Goal: Task Accomplishment & Management: Manage account settings

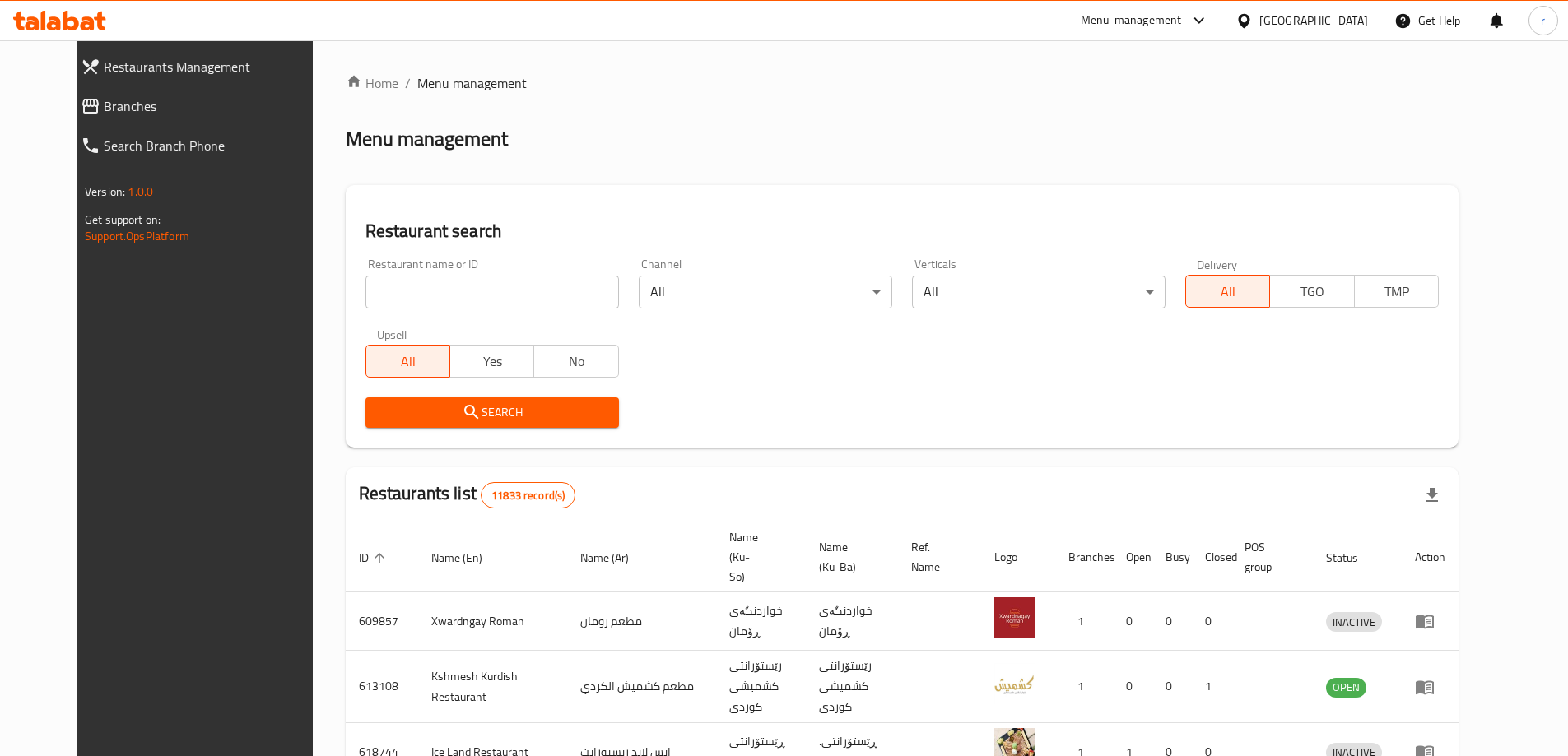
drag, startPoint x: 399, startPoint y: 287, endPoint x: 361, endPoint y: 314, distance: 46.6
click at [399, 287] on input "search" at bounding box center [492, 292] width 254 height 33
paste input "Burger Sauce"
type input "Burger Sauce"
click at [379, 404] on span "Search" at bounding box center [492, 413] width 227 height 21
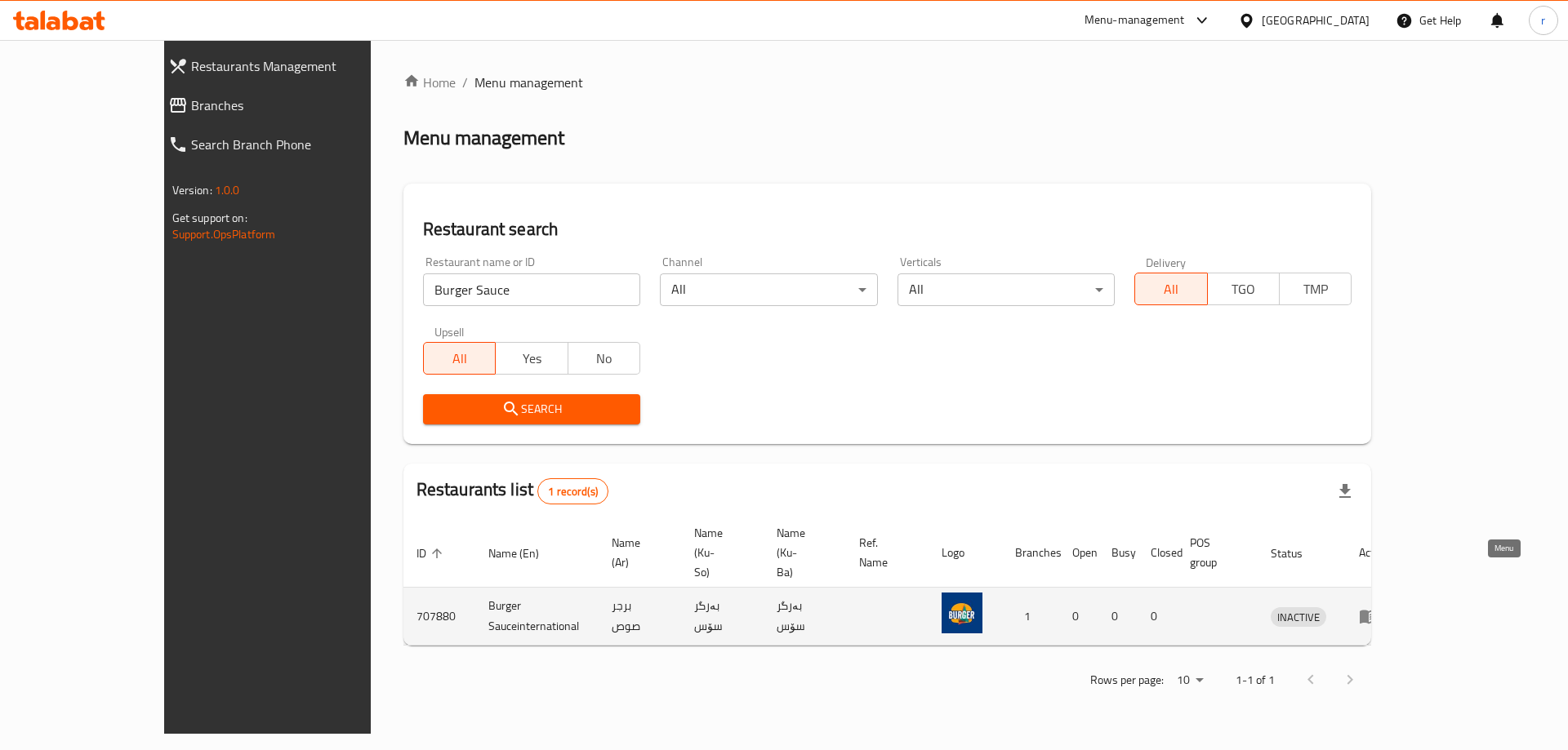
click at [1375, 614] on icon "enhanced table" at bounding box center [1372, 617] width 6 height 7
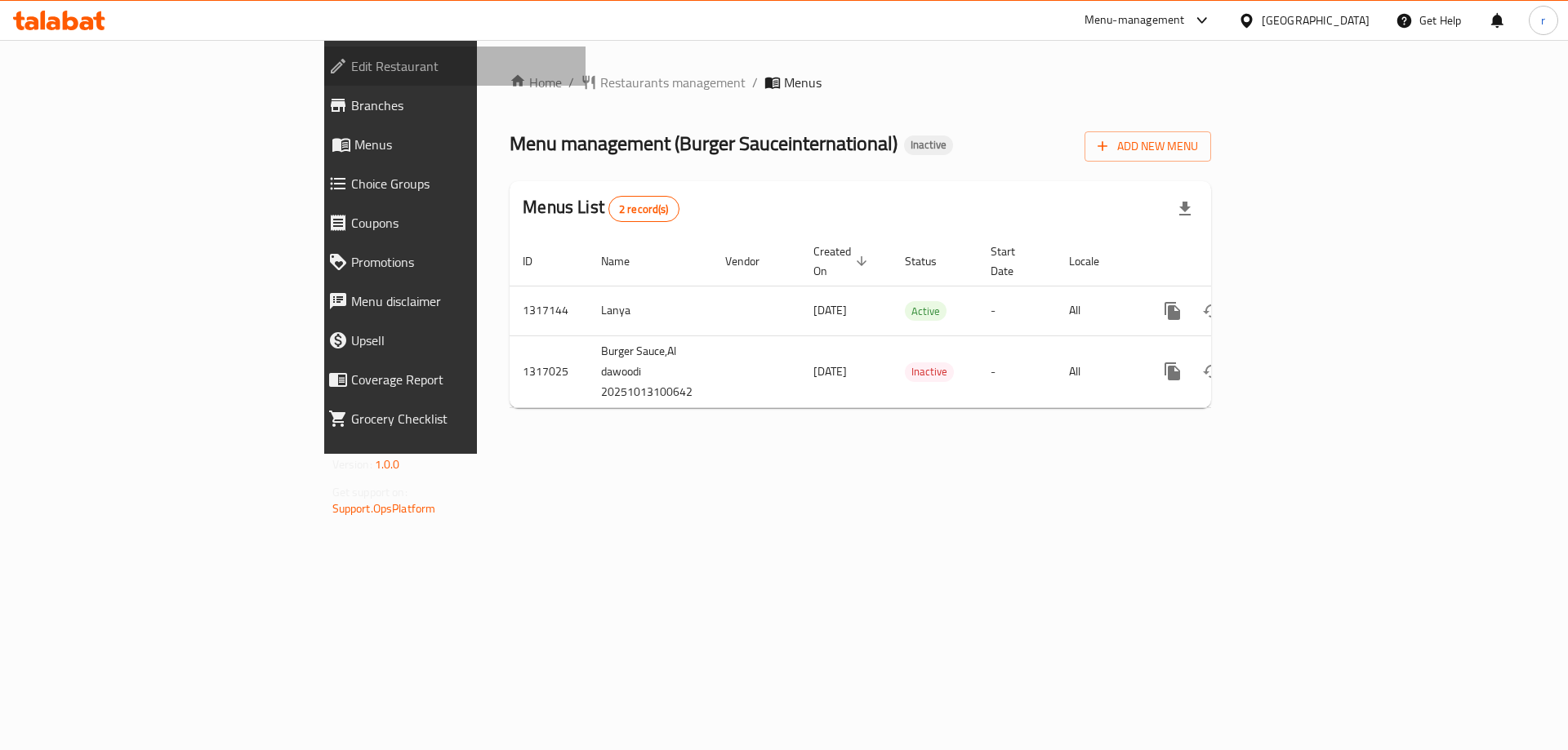
click at [351, 67] on span "Edit Restaurant" at bounding box center [462, 66] width 222 height 20
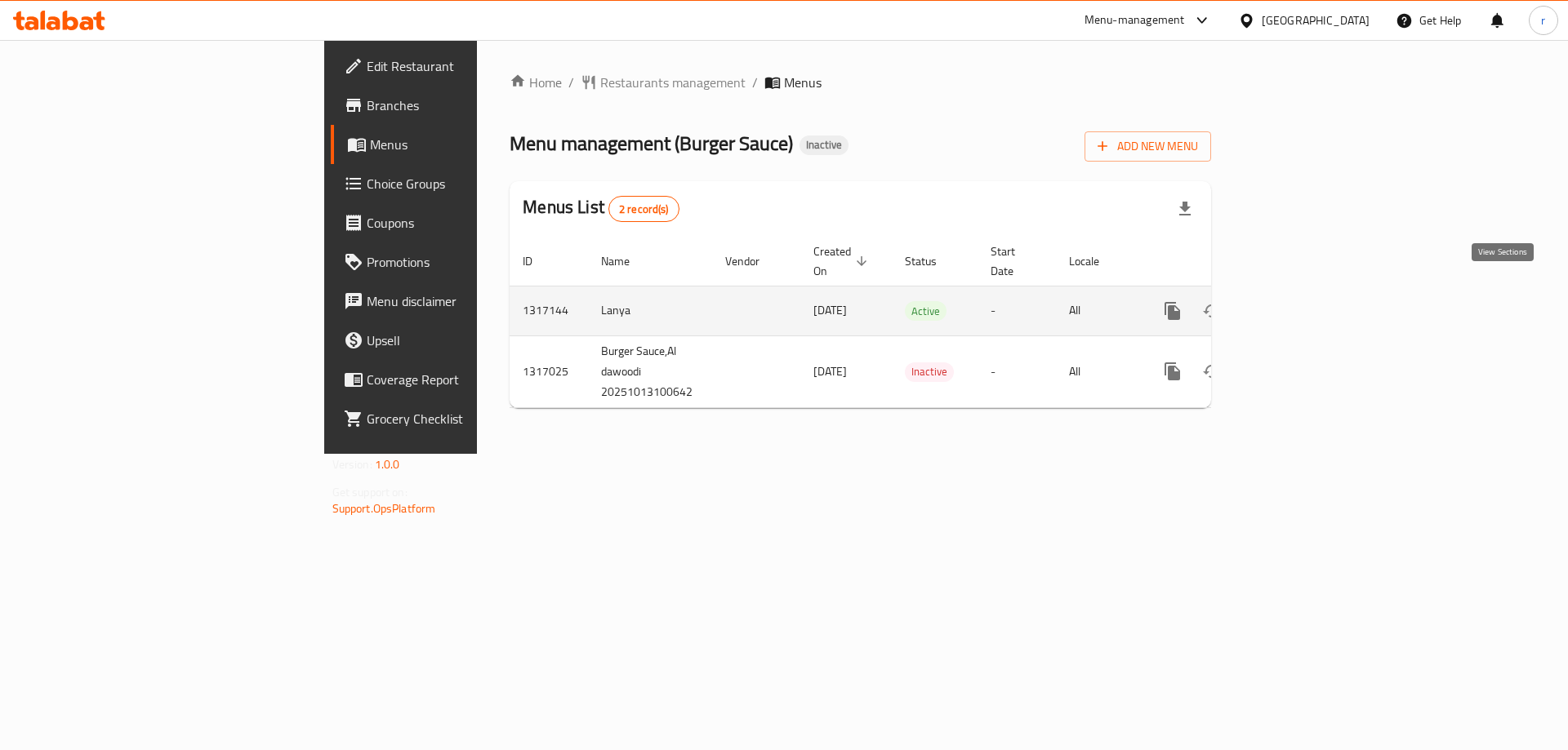
click at [1310, 296] on link "enhanced table" at bounding box center [1290, 311] width 39 height 39
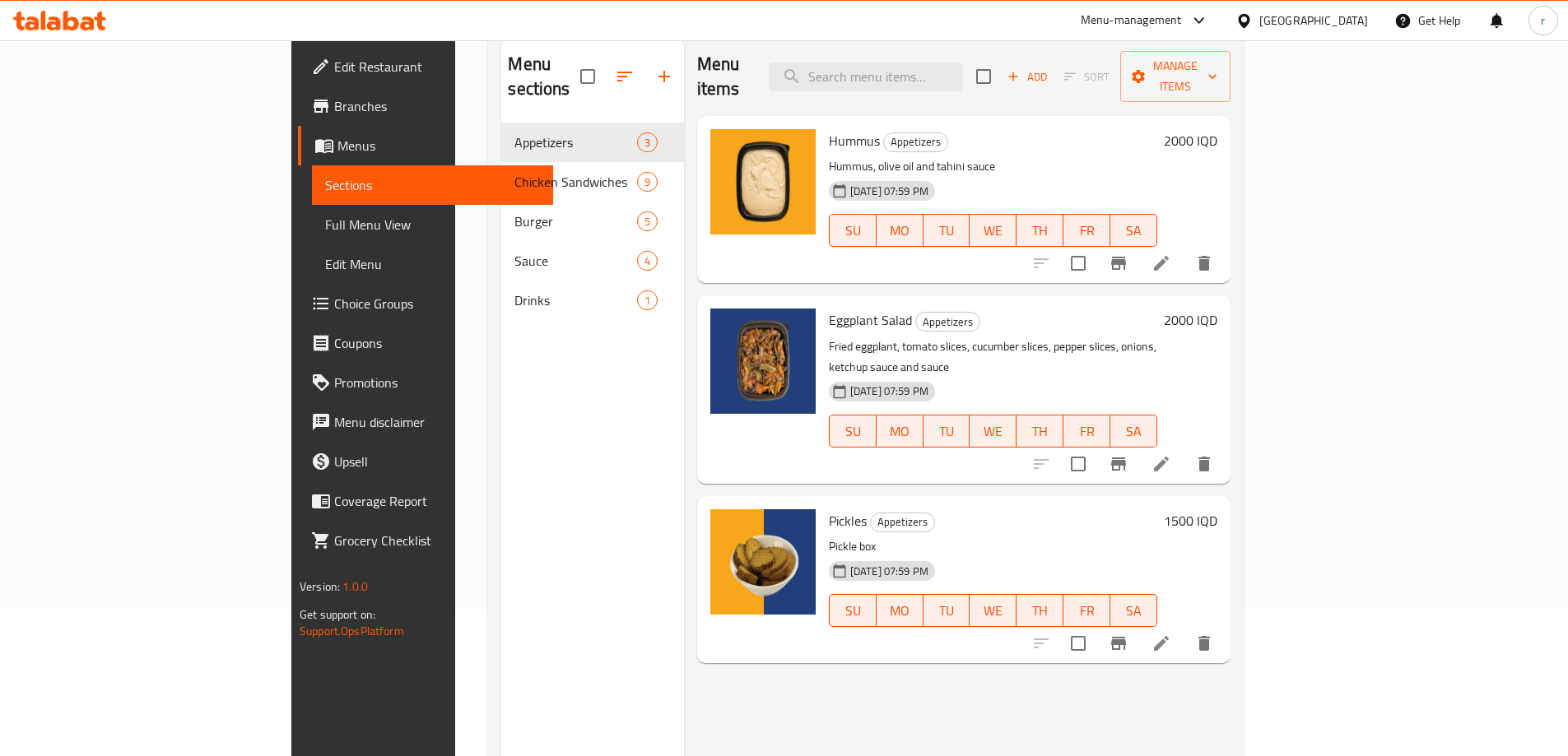
scroll to position [110, 0]
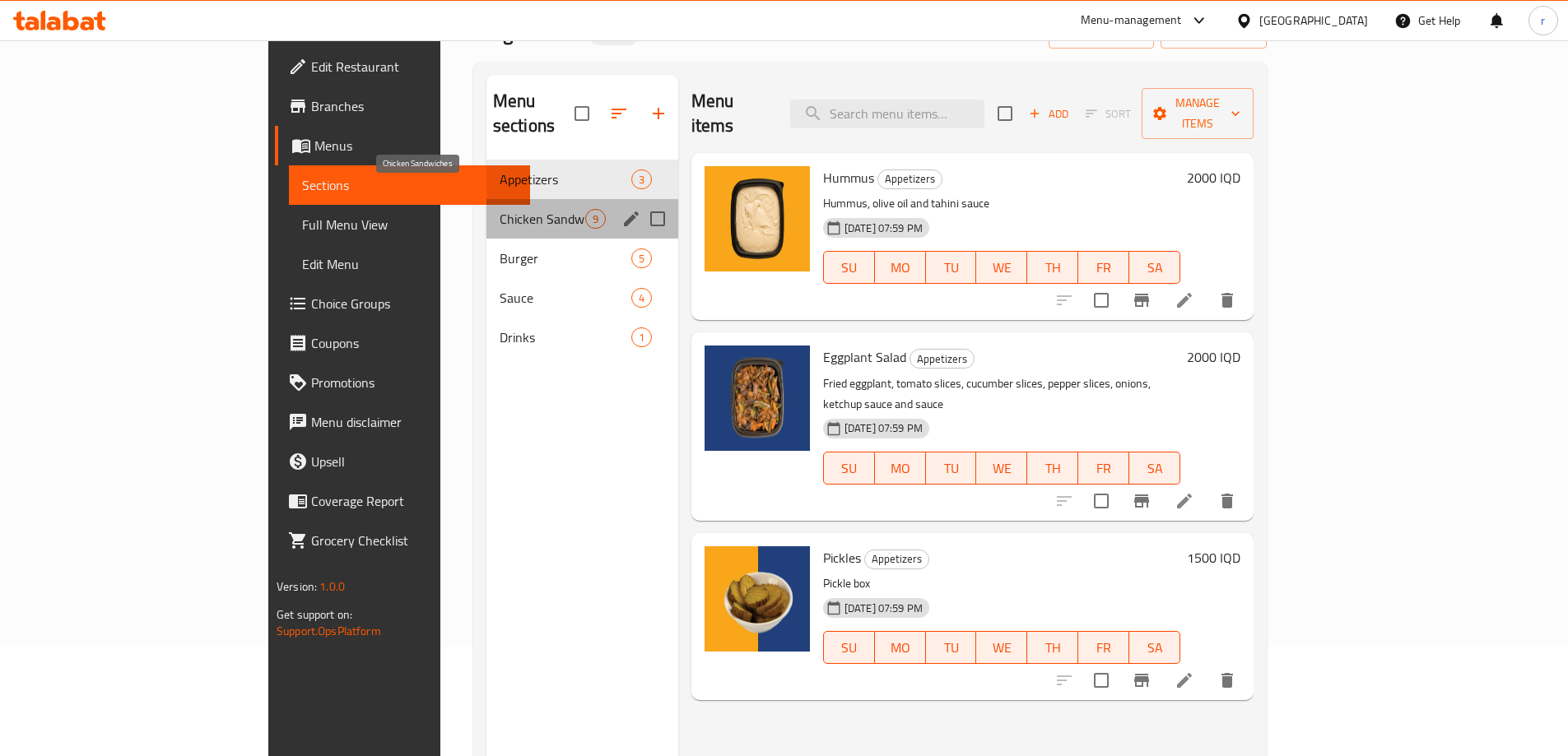
click at [500, 209] on span "Chicken Sandwiches" at bounding box center [543, 219] width 86 height 20
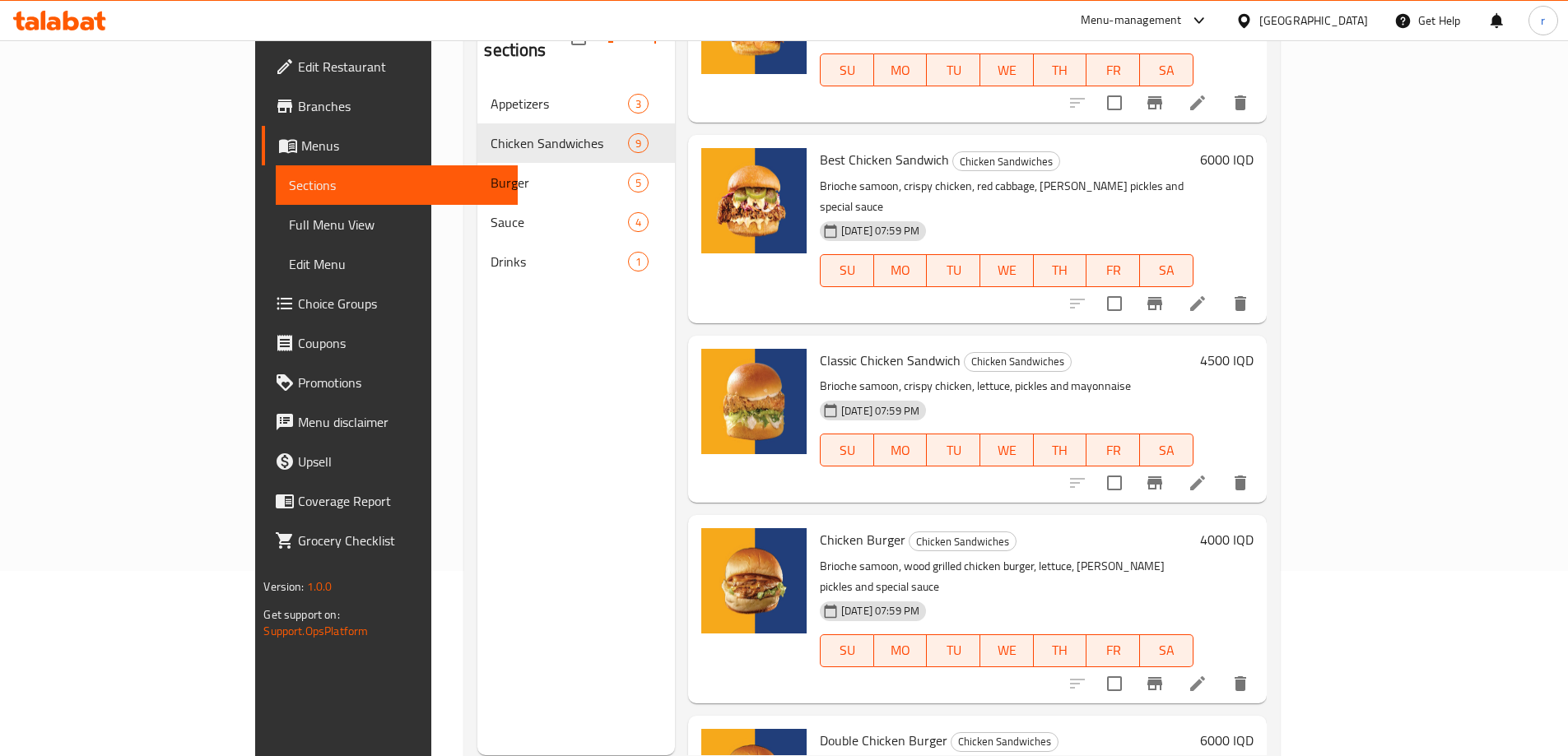
scroll to position [121, 0]
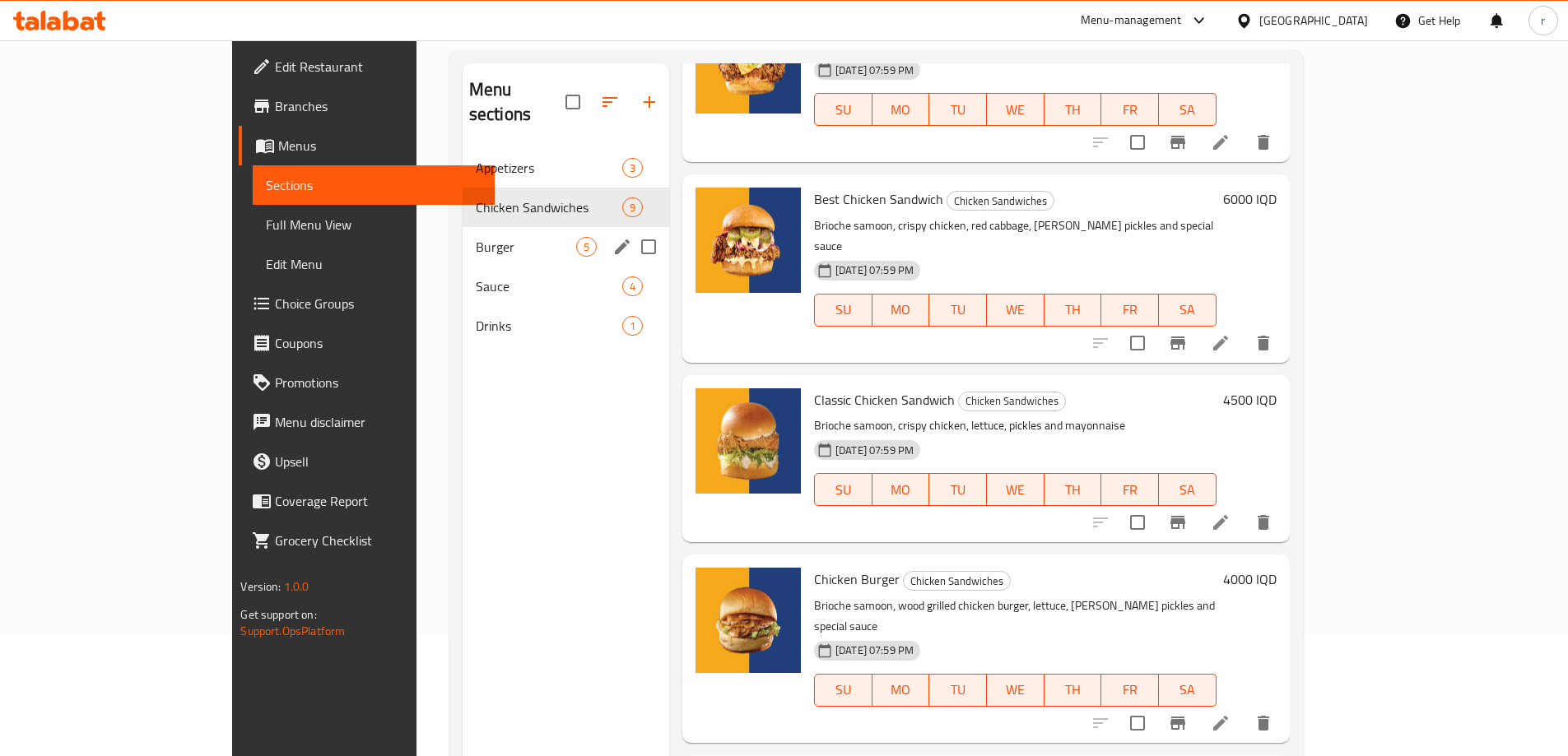
click at [463, 236] on div "Burger 5" at bounding box center [566, 247] width 207 height 40
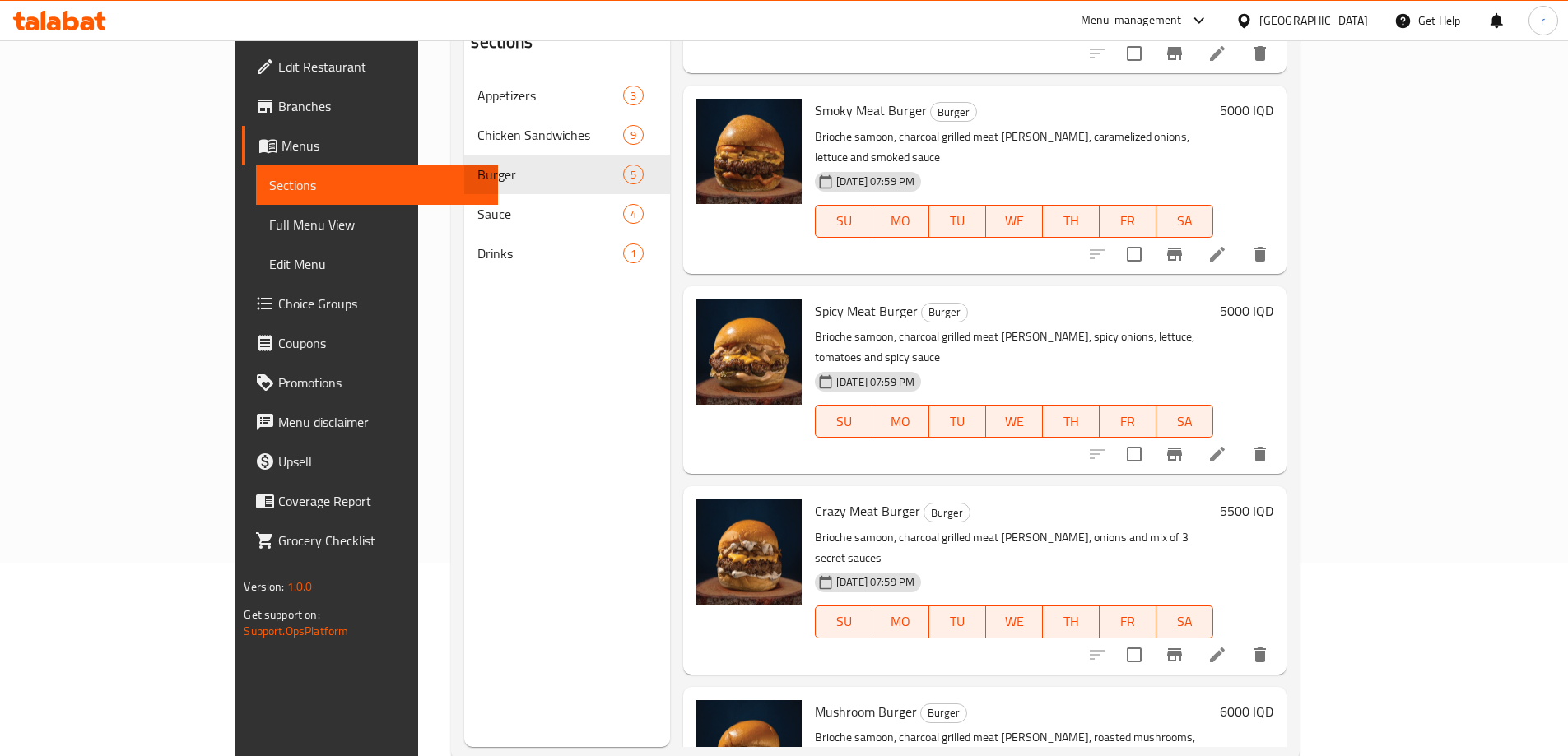
scroll to position [231, 0]
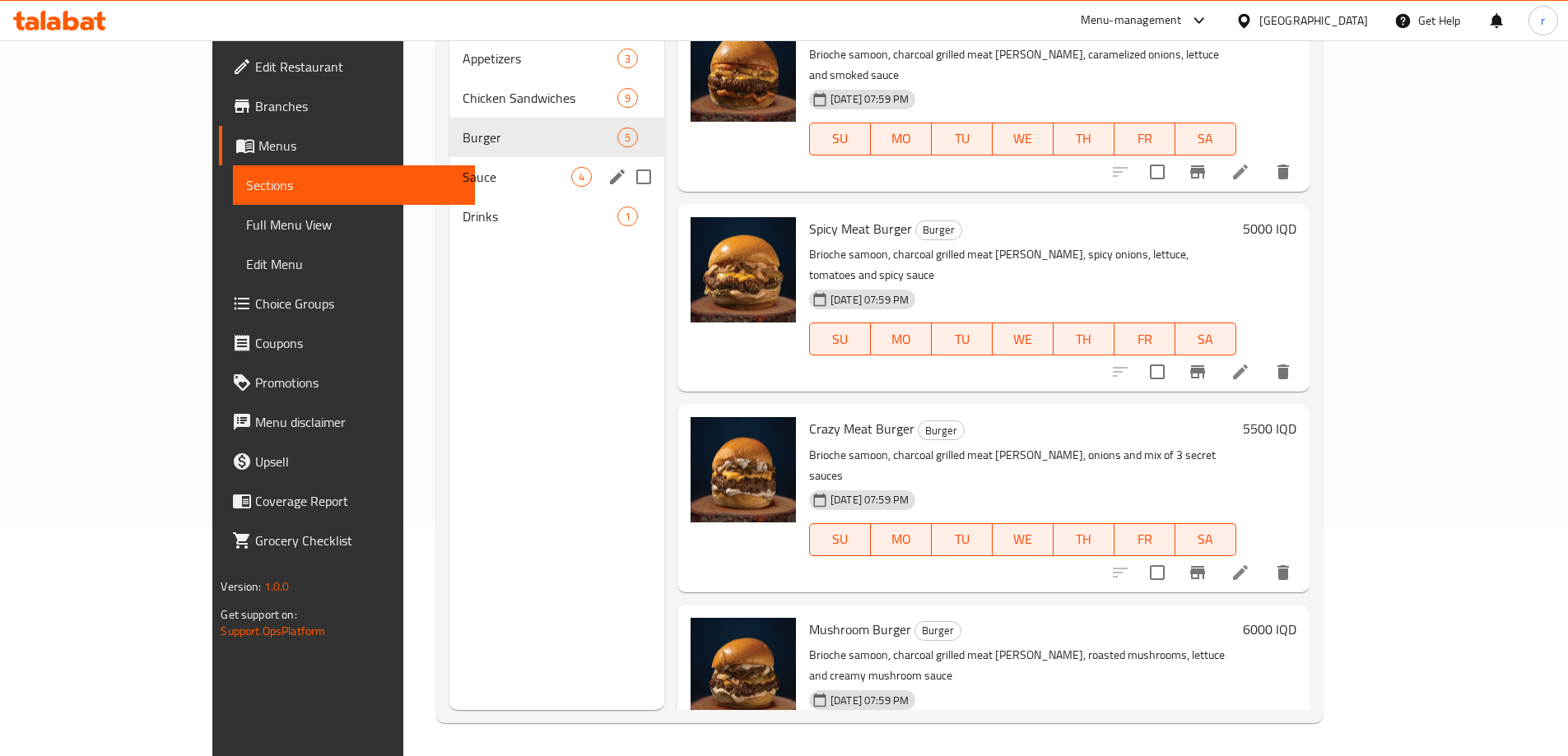
click at [463, 167] on span "Sauce" at bounding box center [517, 177] width 109 height 20
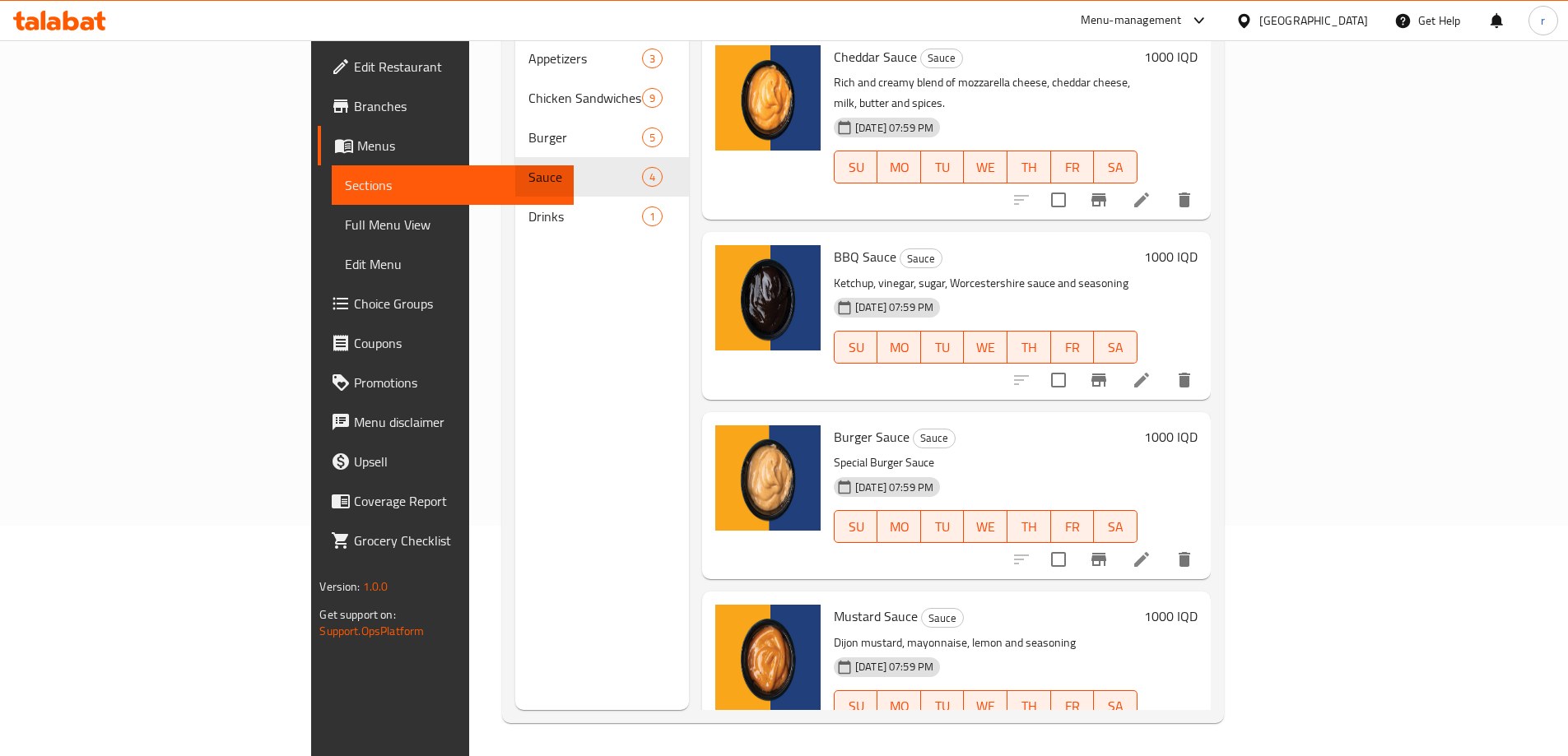
scroll to position [4, 0]
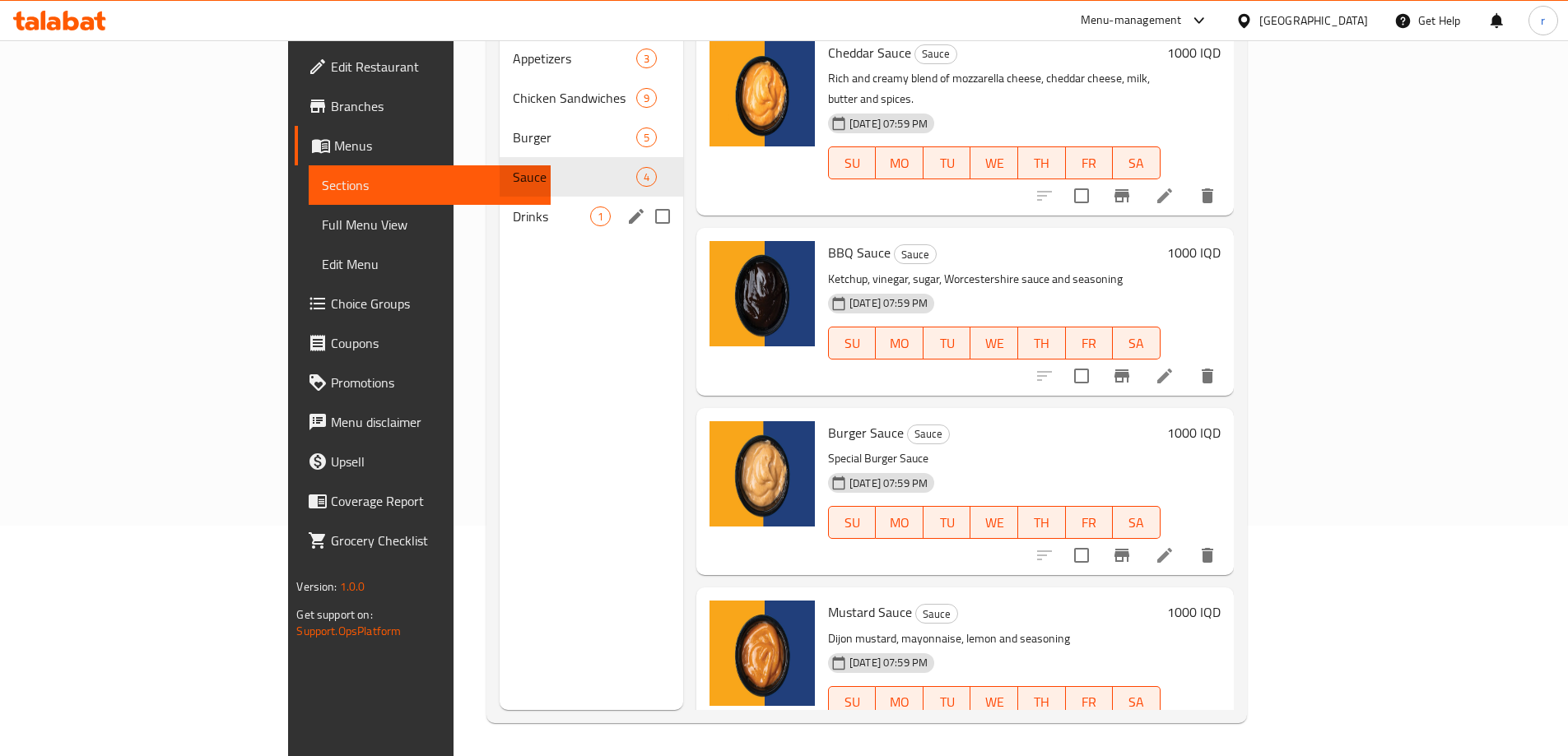
click at [500, 208] on div "Drinks 1" at bounding box center [591, 217] width 184 height 40
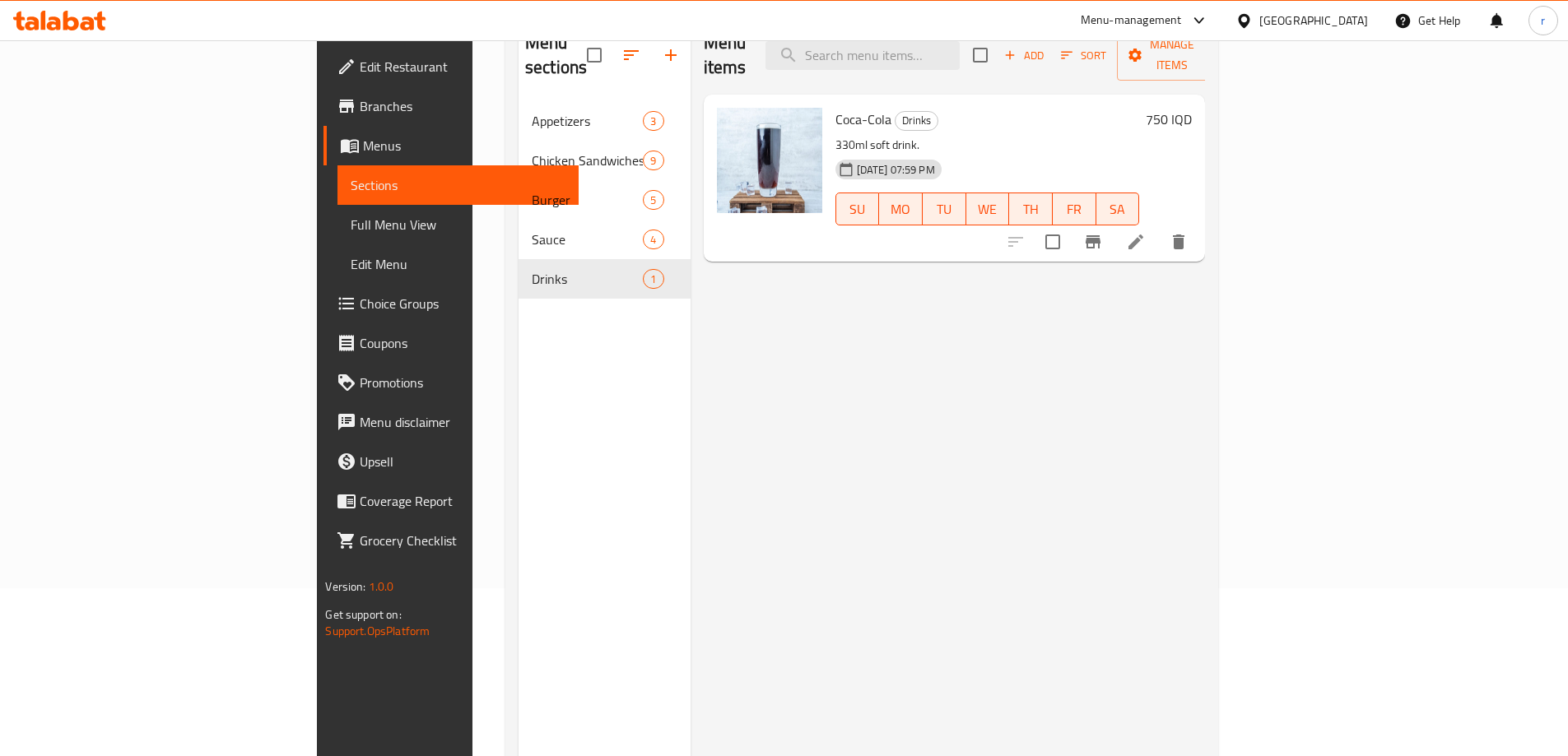
scroll to position [121, 0]
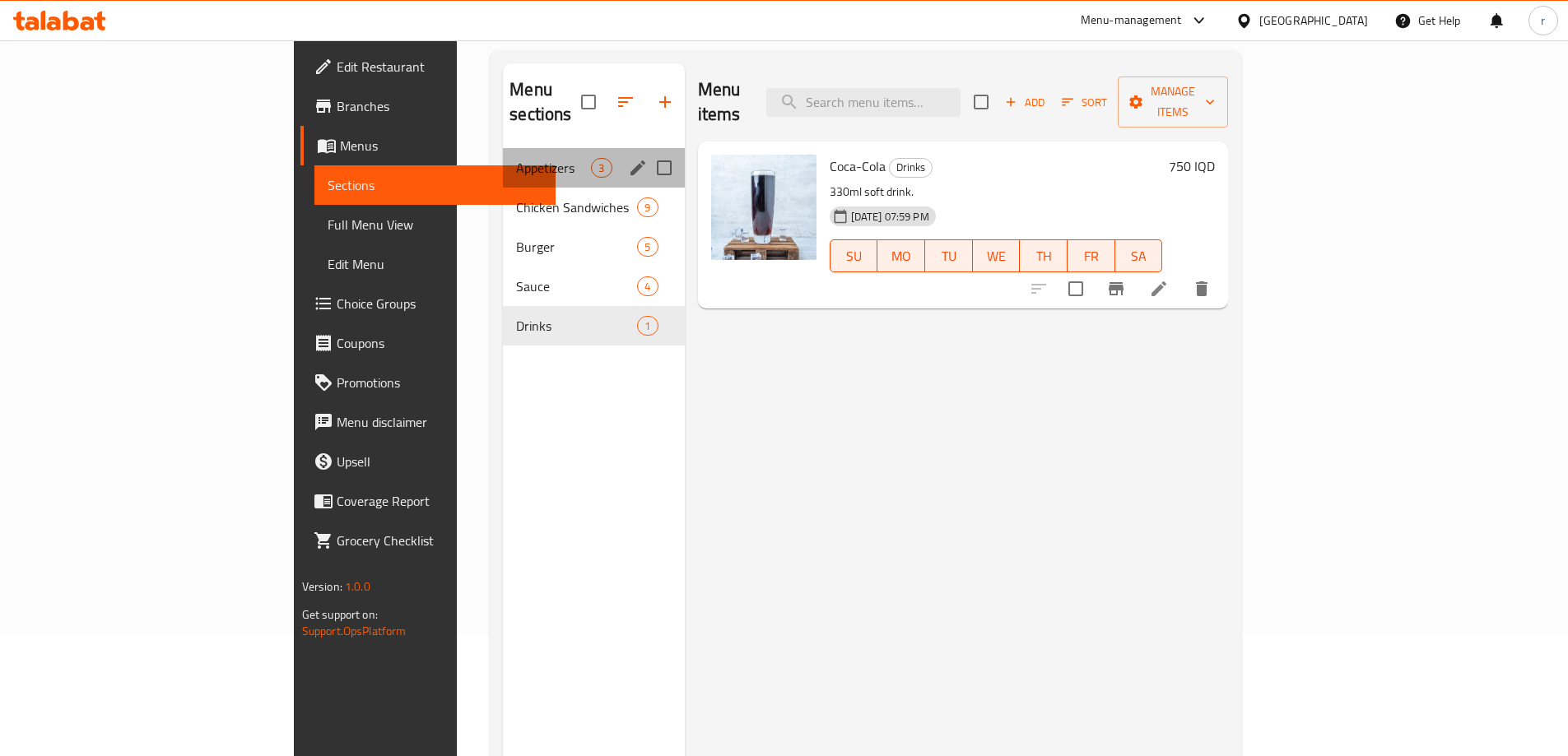
click at [503, 155] on div "Appetizers 3" at bounding box center [594, 168] width 181 height 40
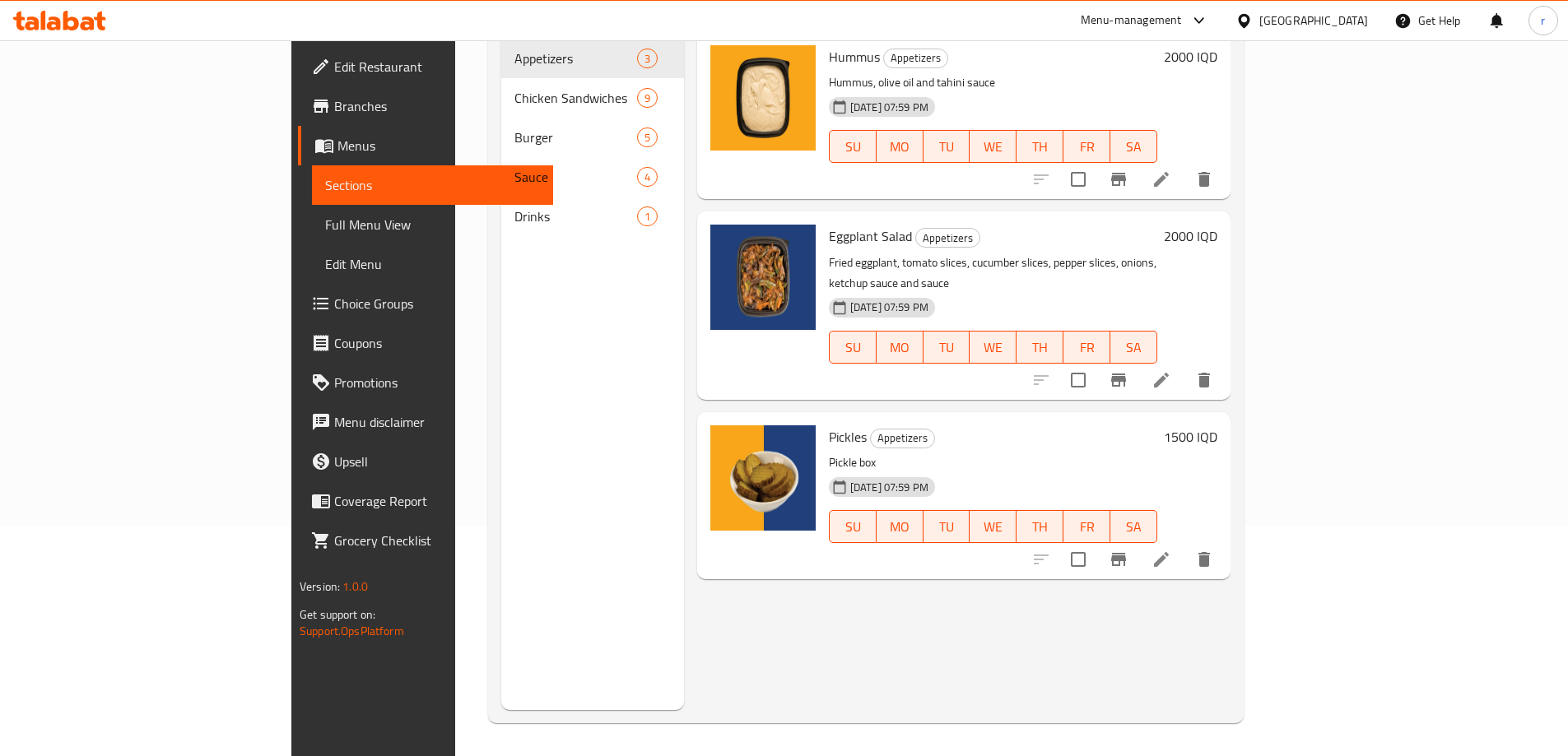
scroll to position [121, 0]
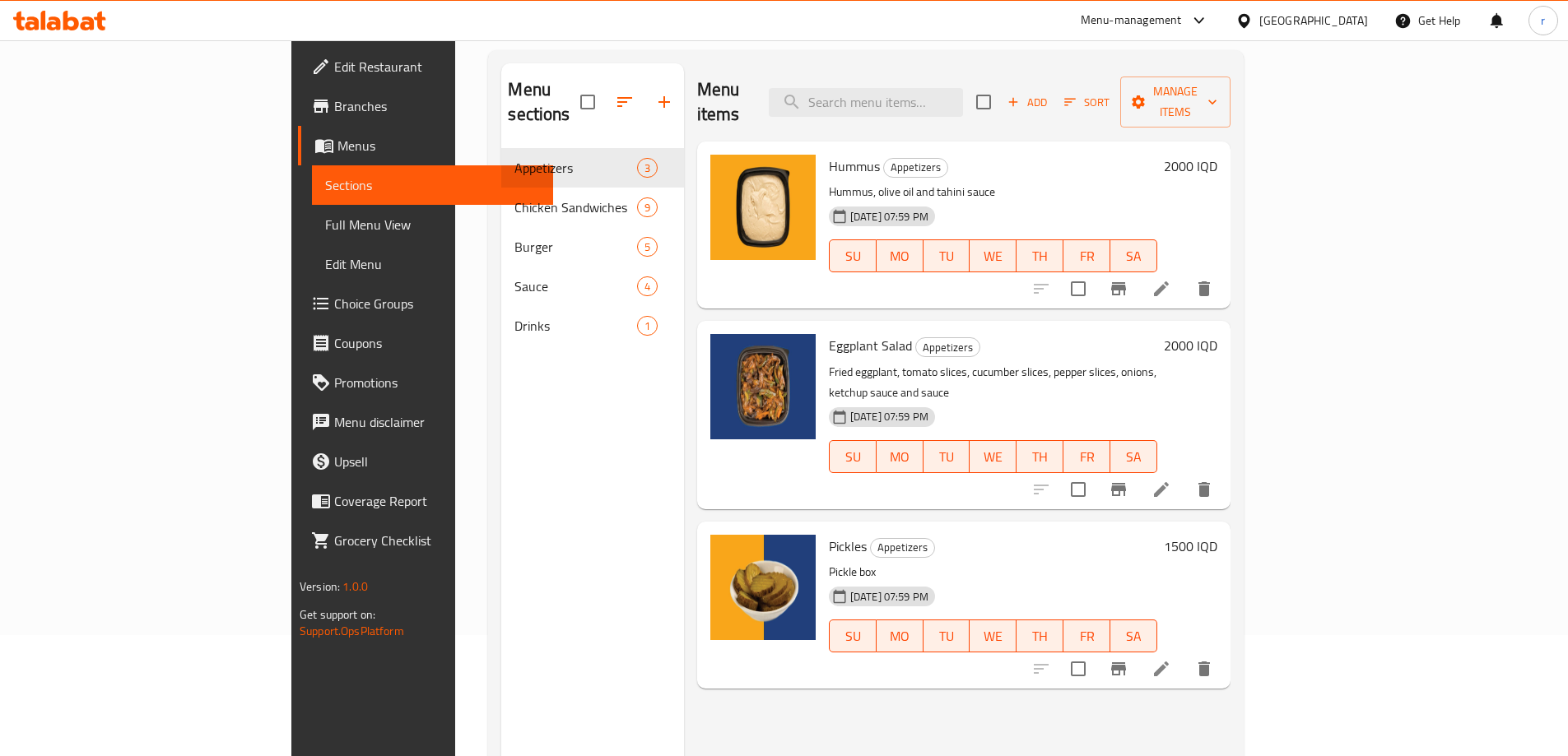
click at [334, 70] on span "Edit Restaurant" at bounding box center [437, 67] width 206 height 20
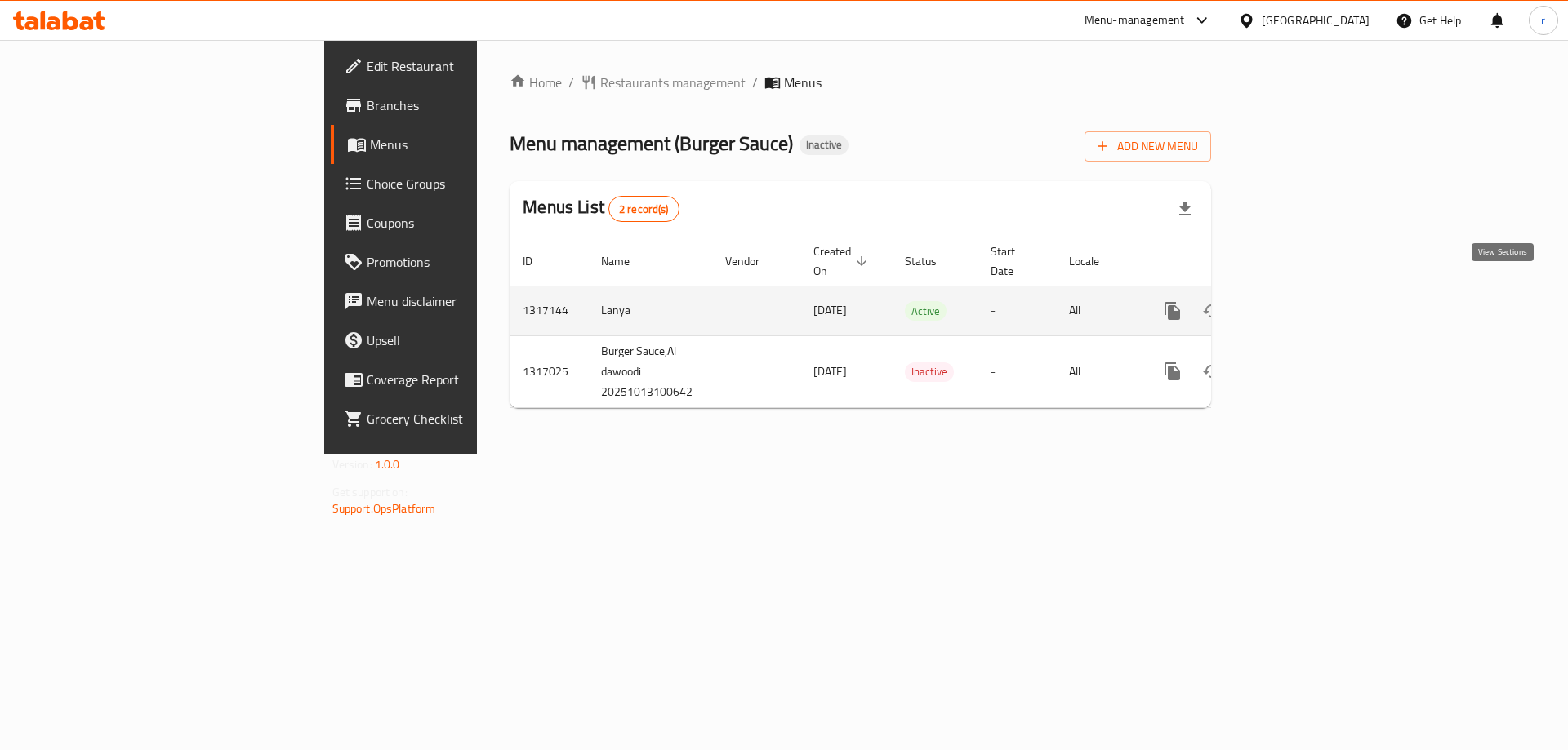
click at [1298, 304] on icon "enhanced table" at bounding box center [1290, 311] width 15 height 15
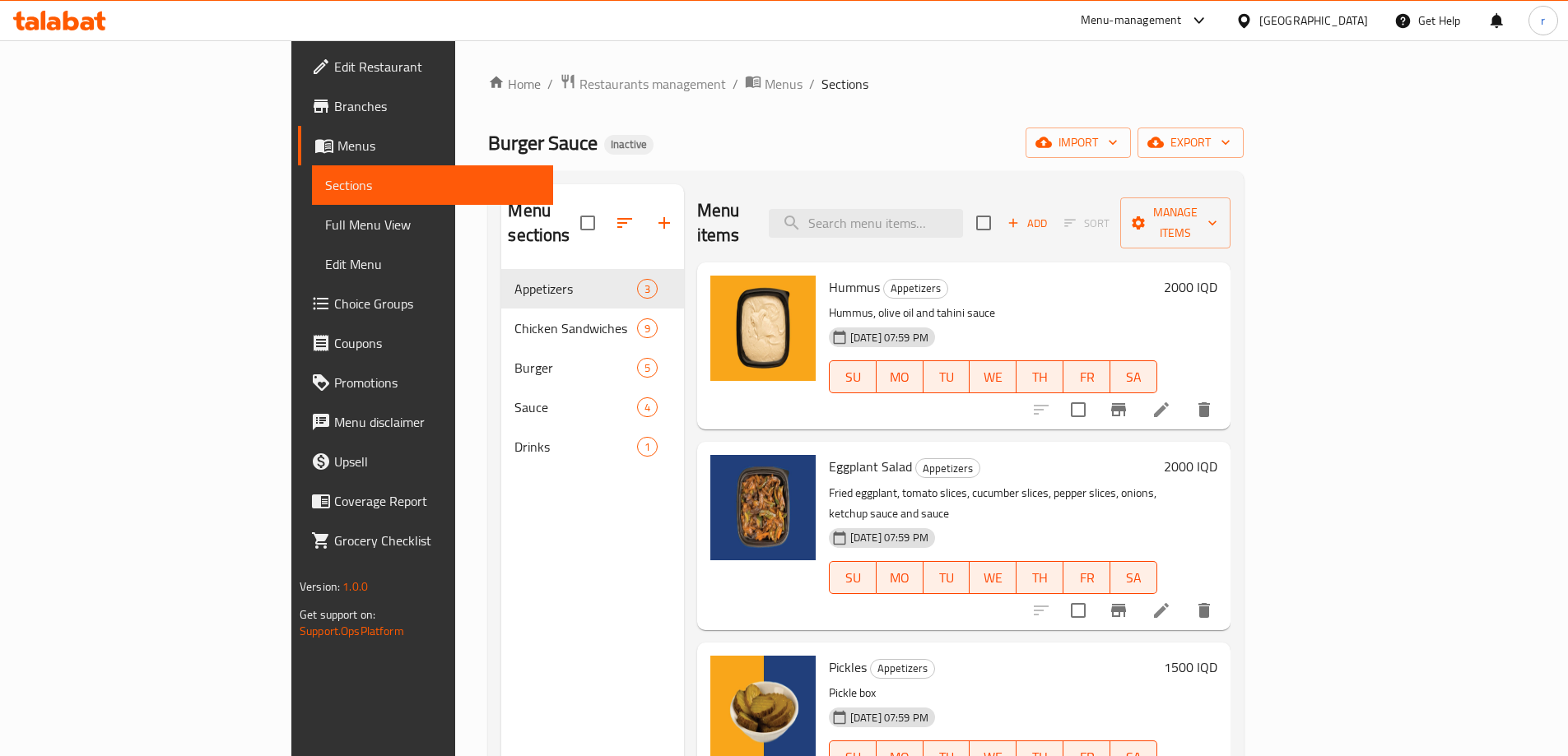
click at [716, 181] on div "Menu sections Appetizers 3 Chicken Sandwiches 9 Burger 5 Sauce 4 Drinks 1 Menu …" at bounding box center [866, 562] width 755 height 782
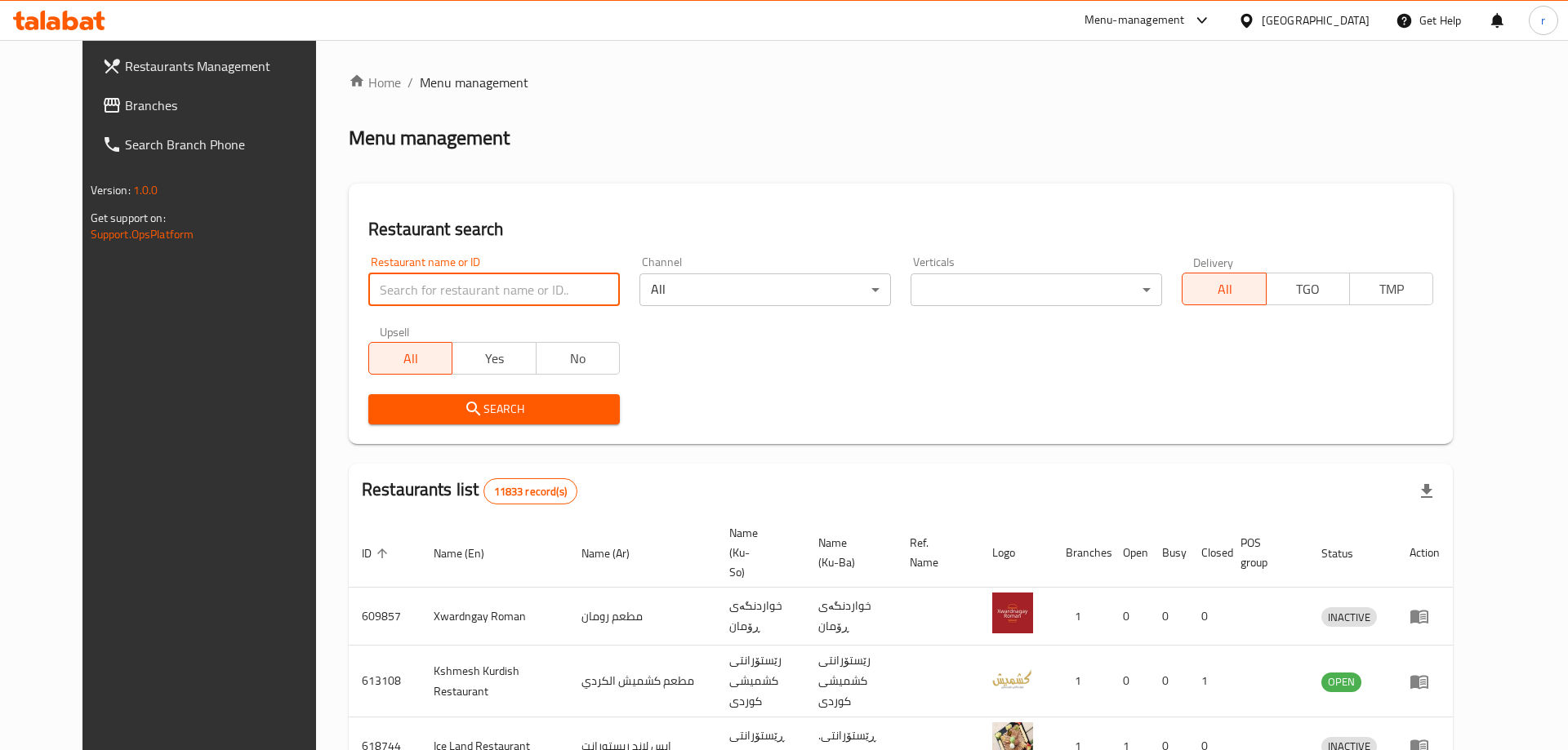
click at [392, 289] on input "search" at bounding box center [494, 290] width 252 height 33
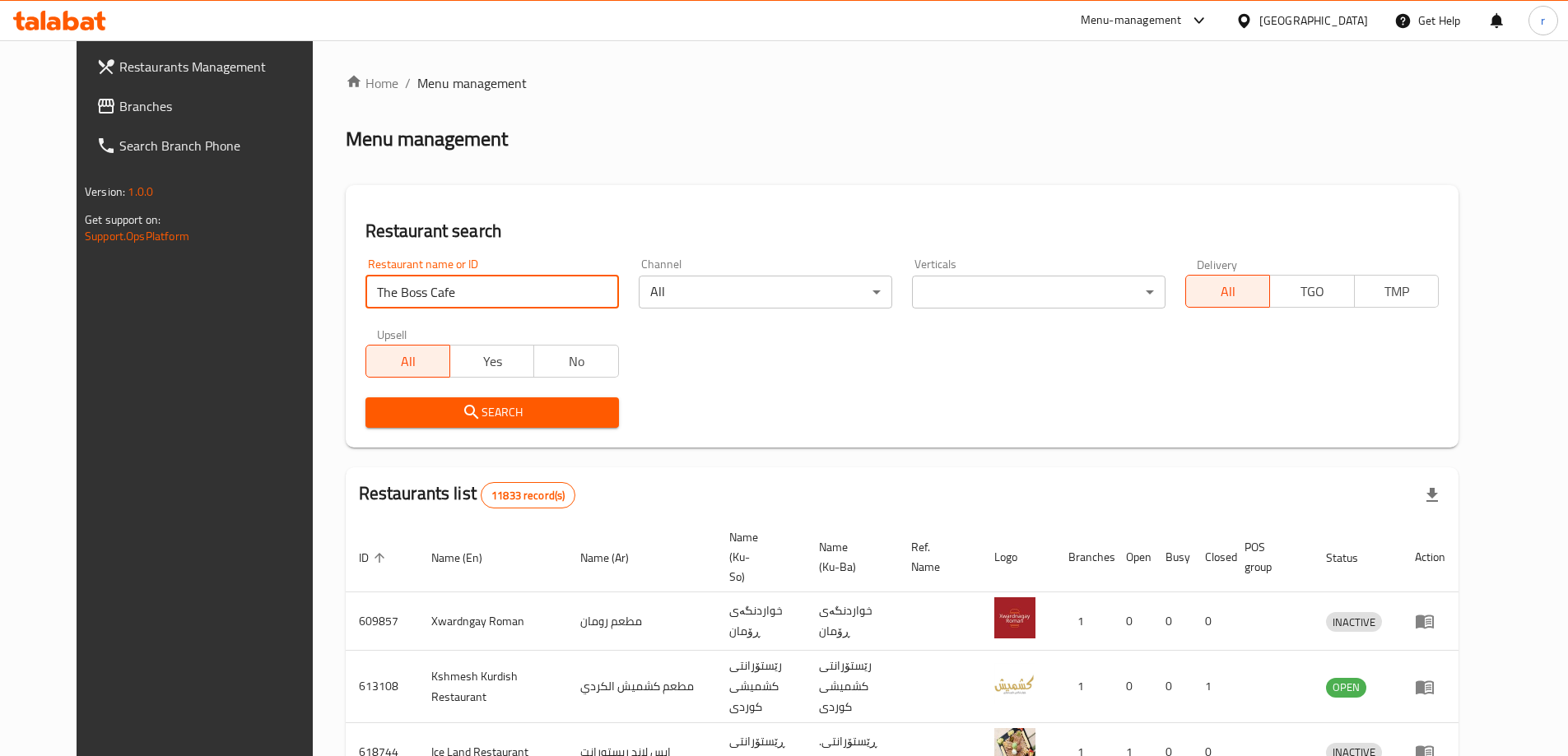
type input "The Boss Cafe"
click at [379, 404] on span "Search" at bounding box center [492, 413] width 227 height 21
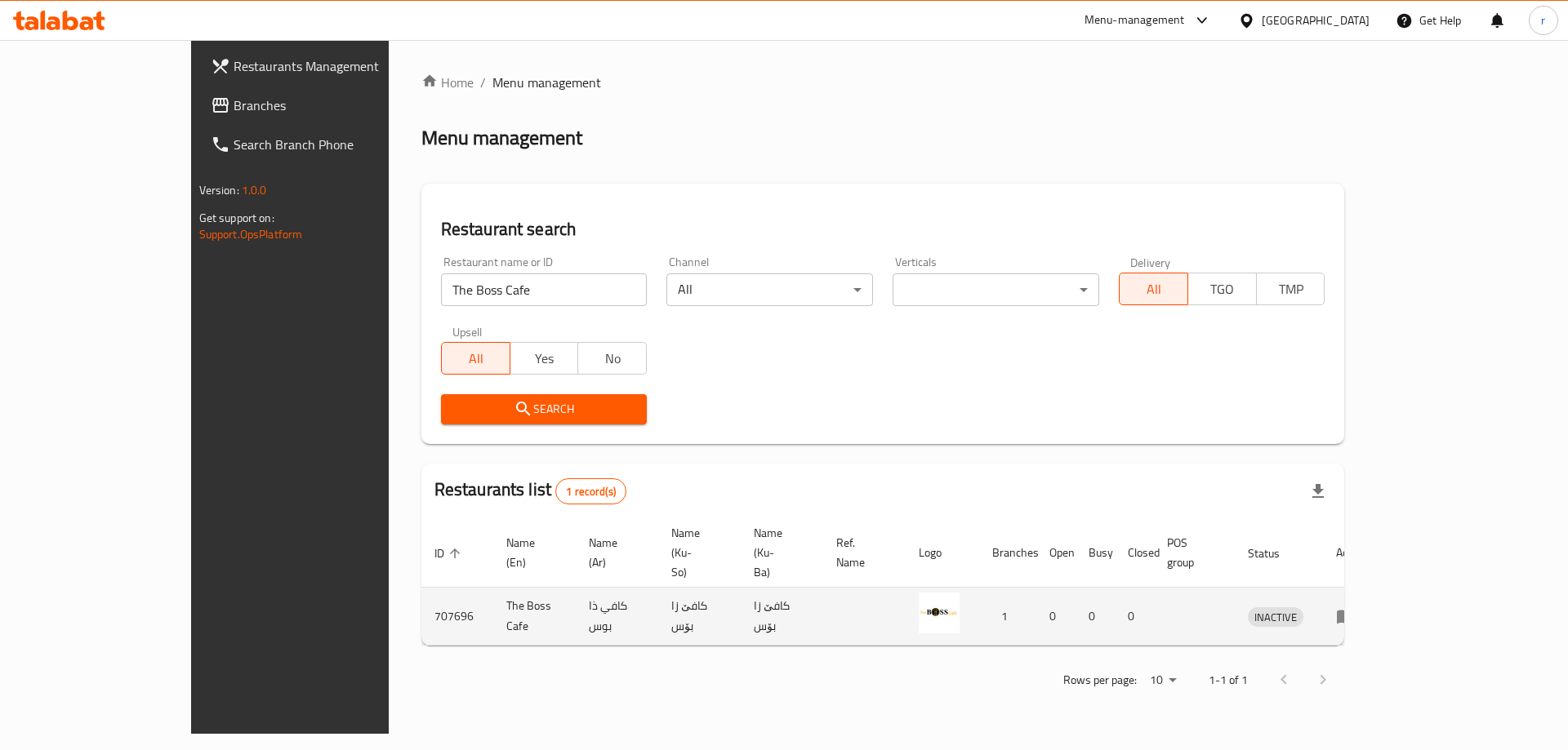
click at [1355, 610] on icon "enhanced table" at bounding box center [1346, 617] width 18 height 14
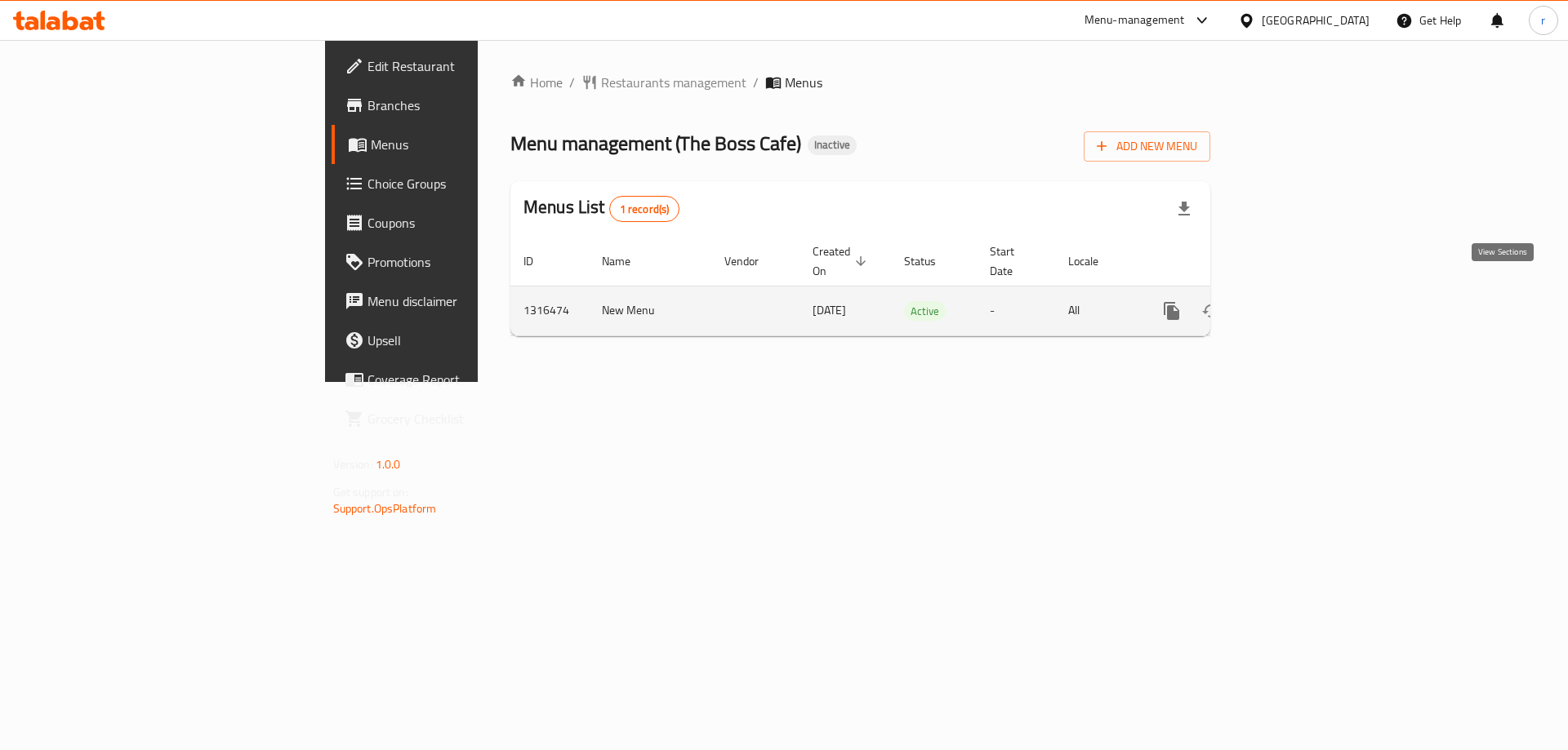
click at [1297, 304] on icon "enhanced table" at bounding box center [1289, 311] width 15 height 15
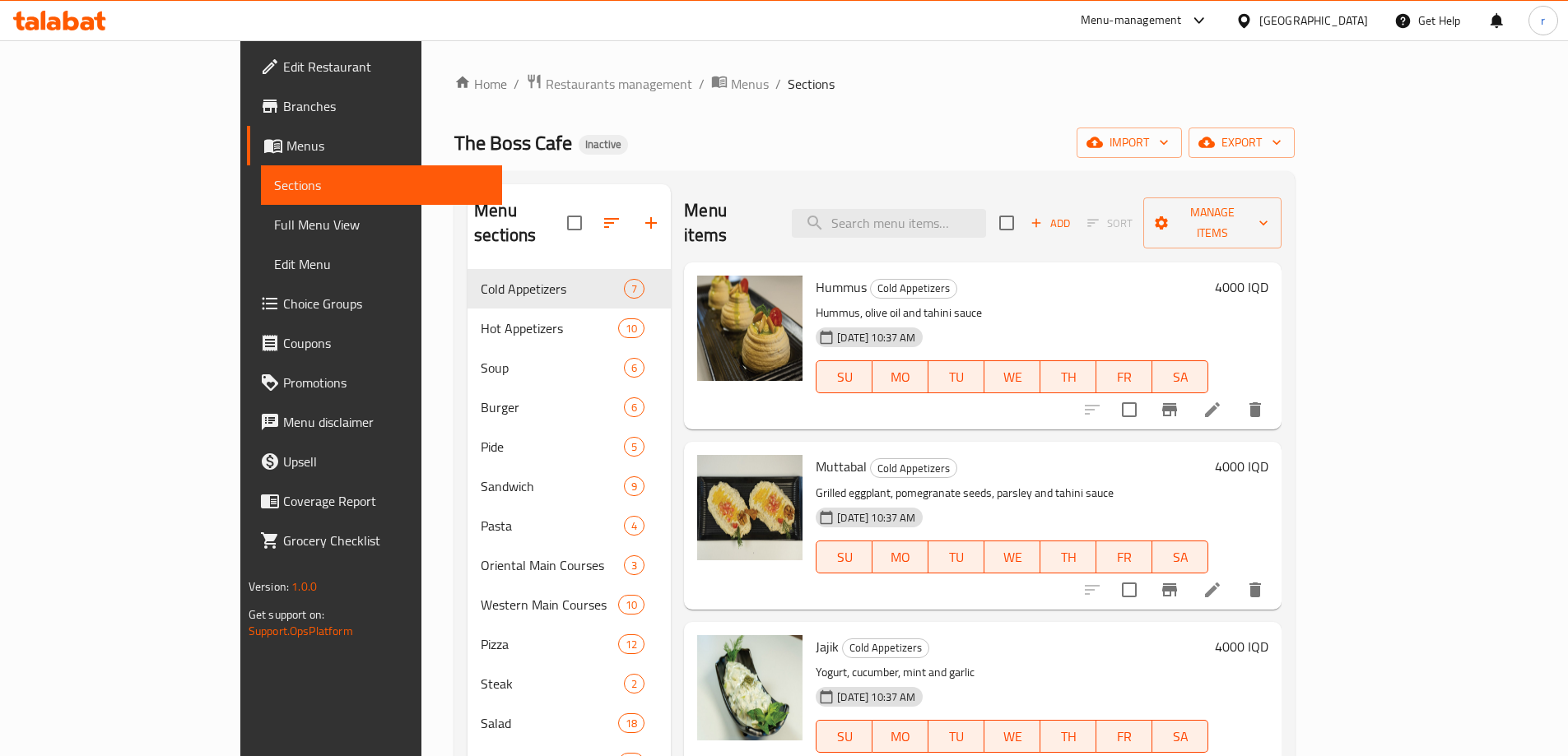
click at [274, 220] on span "Full Menu View" at bounding box center [381, 225] width 215 height 20
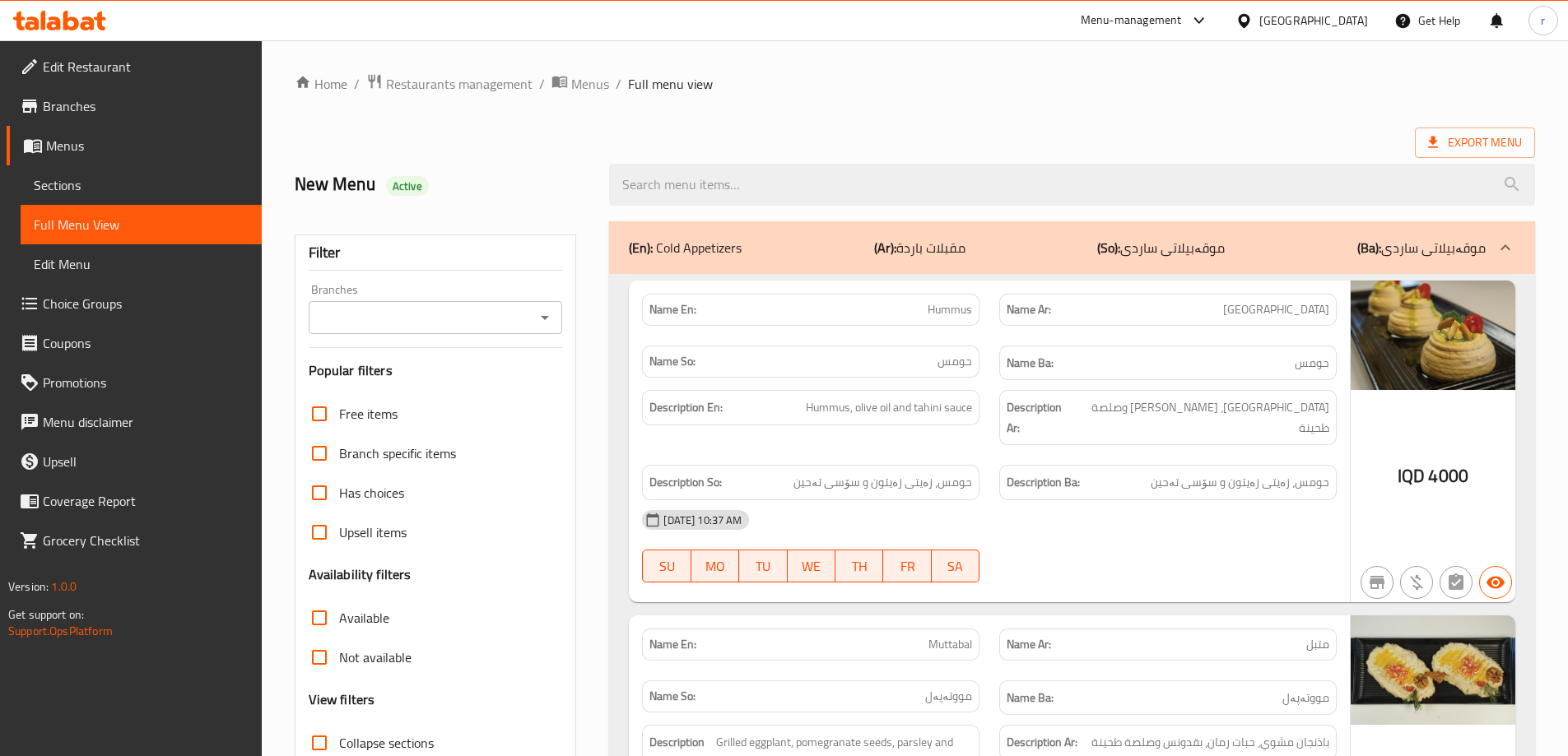
scroll to position [220, 0]
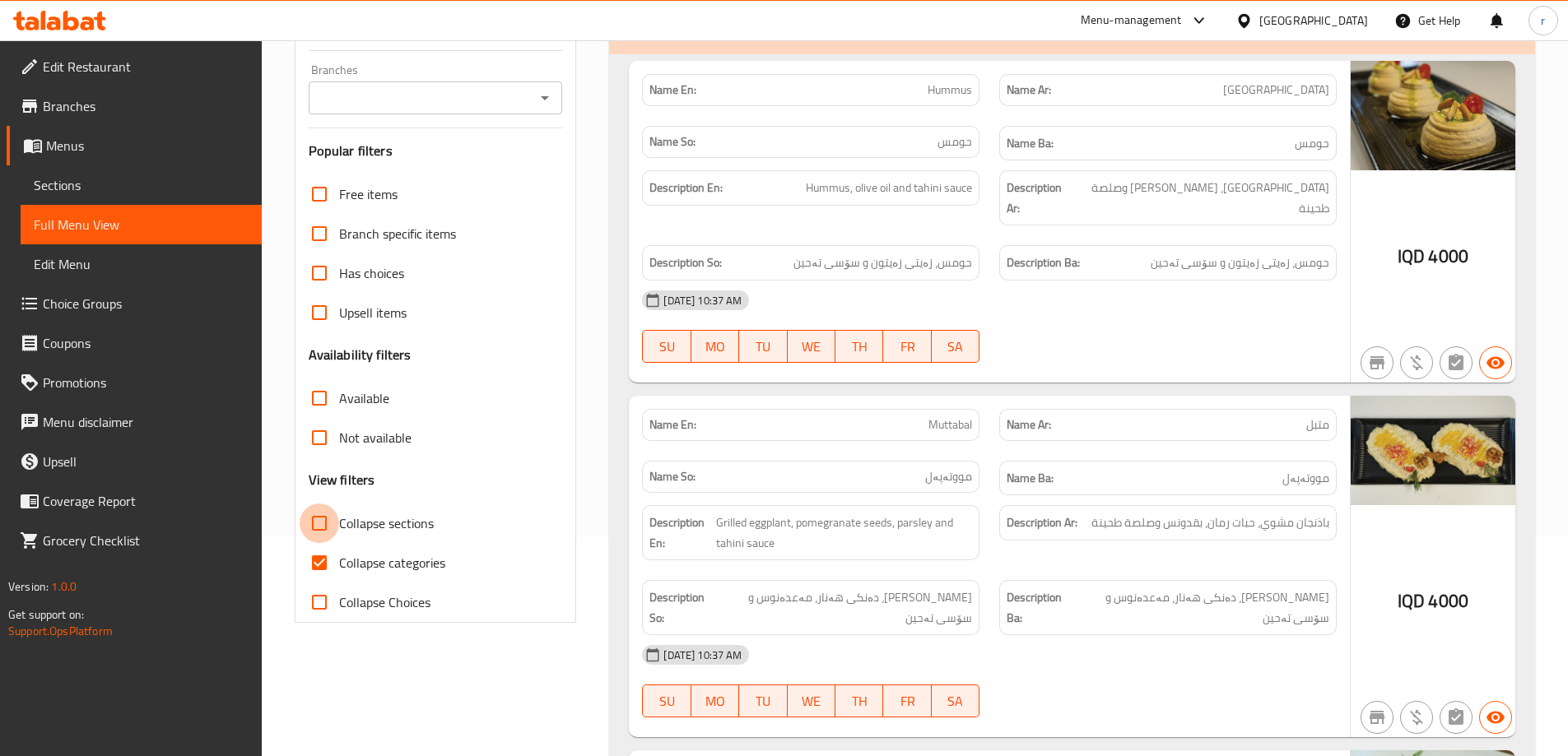
click at [322, 516] on input "Collapse sections" at bounding box center [320, 524] width 40 height 40
checkbox input "true"
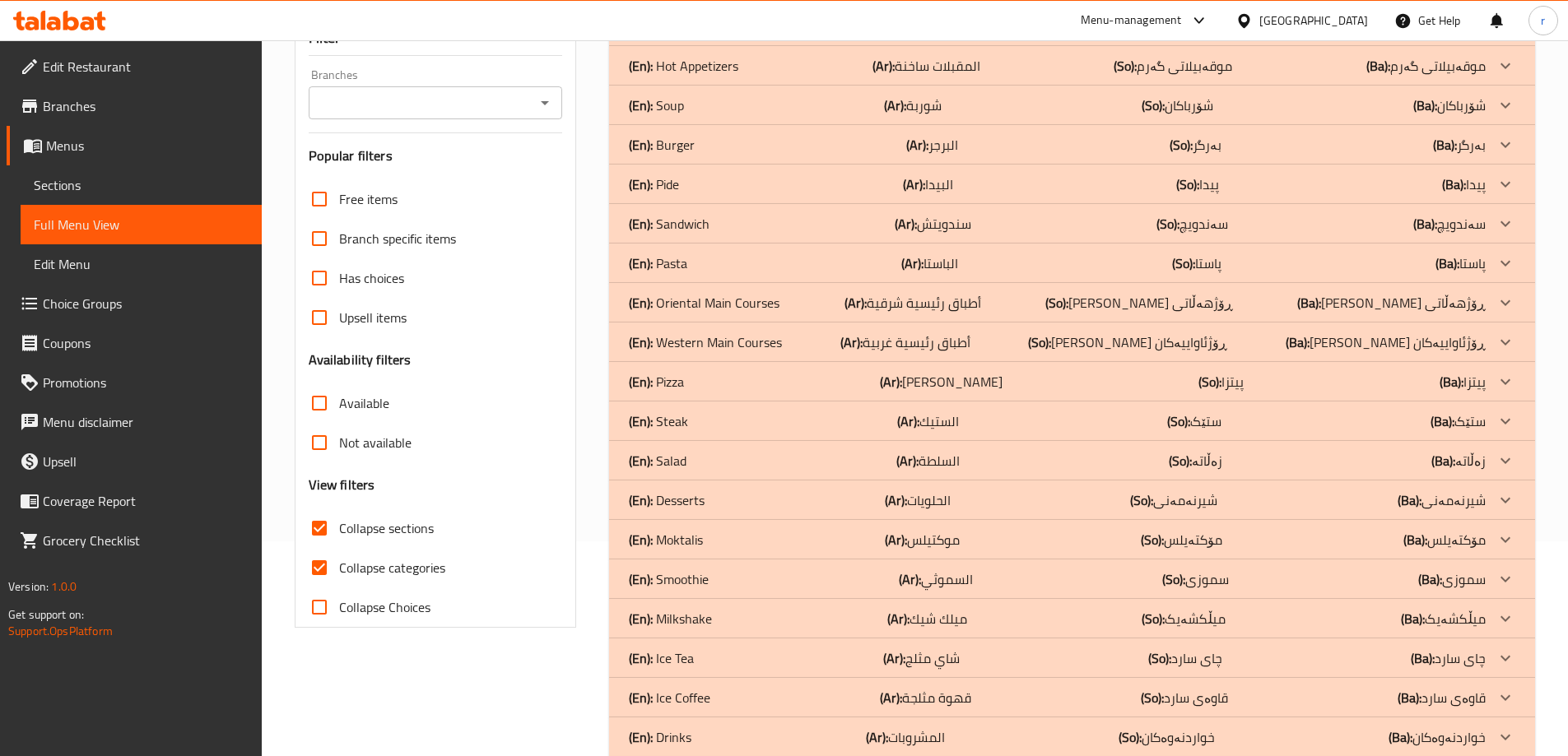
scroll to position [179, 0]
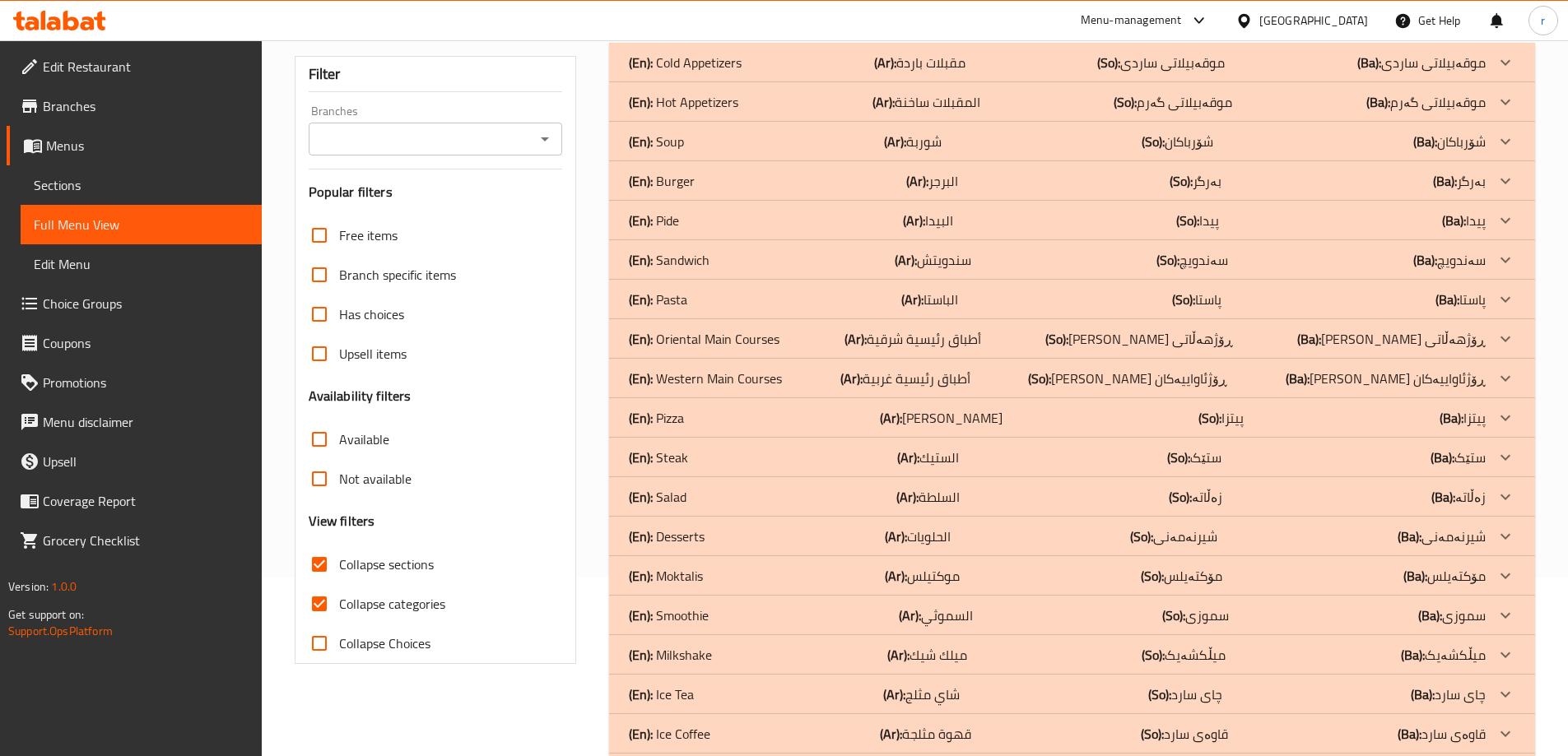
click at [698, 343] on p "(En): Oriental Main Courses" at bounding box center [703, 339] width 151 height 20
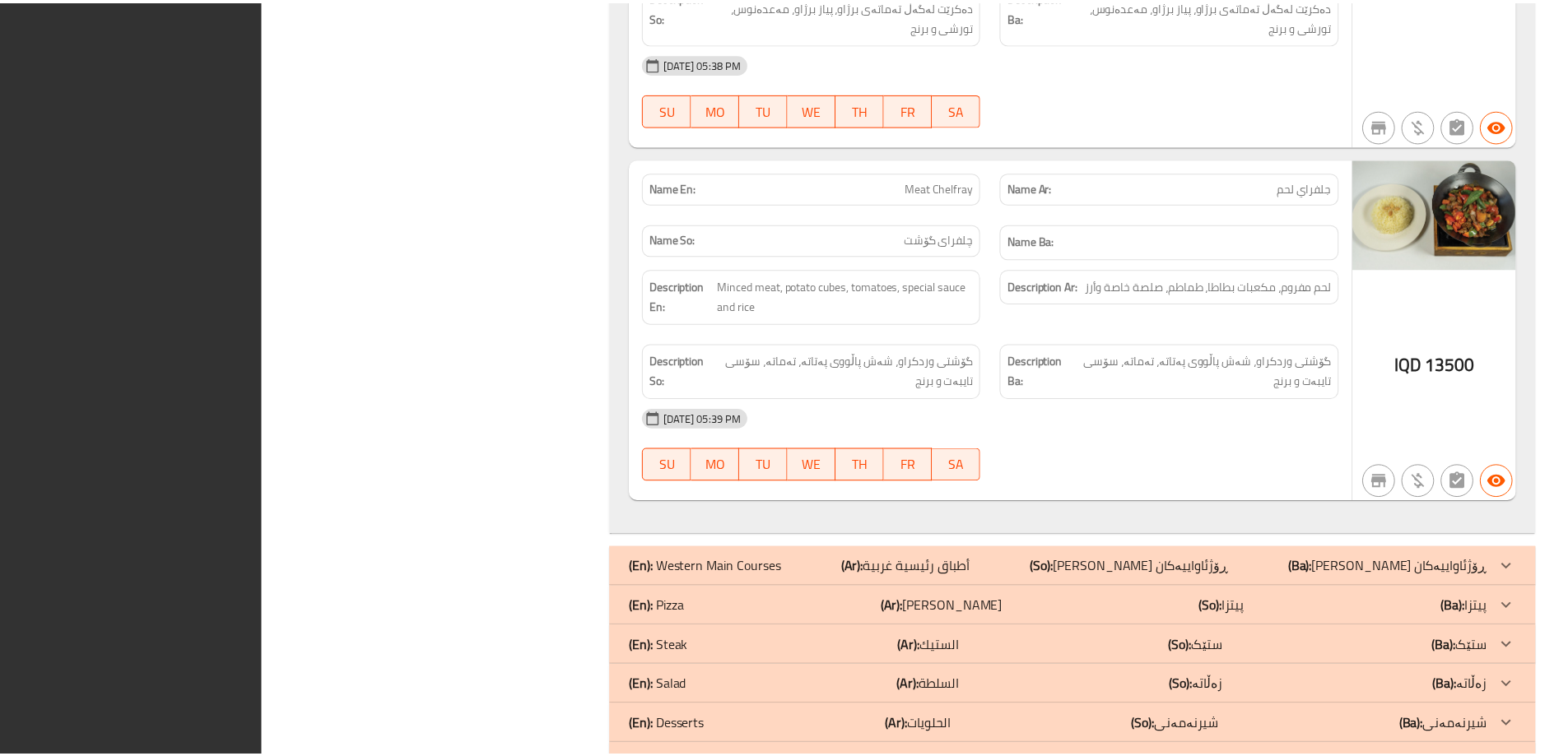
scroll to position [1440, 0]
